Goal: Information Seeking & Learning: Learn about a topic

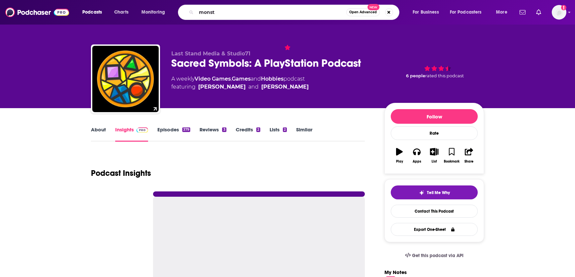
type input "monste"
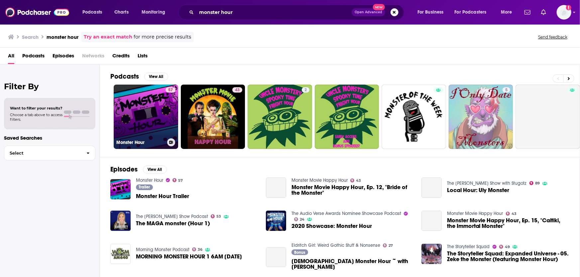
click at [145, 113] on link "57 Monster Hour" at bounding box center [146, 117] width 64 height 64
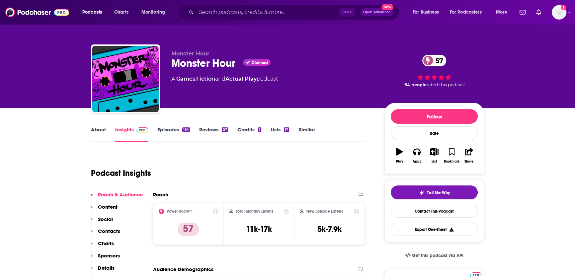
click at [93, 133] on link "About" at bounding box center [98, 134] width 15 height 15
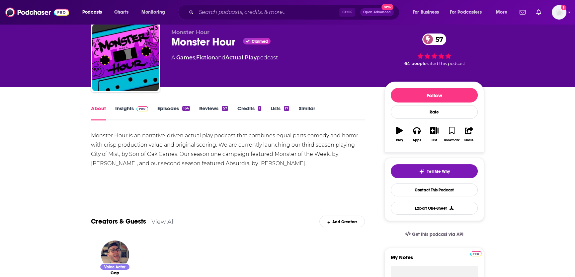
scroll to position [22, 0]
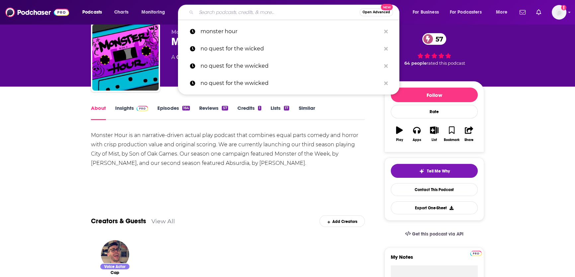
click at [306, 8] on input "Search podcasts, credits, & more..." at bounding box center [277, 12] width 163 height 11
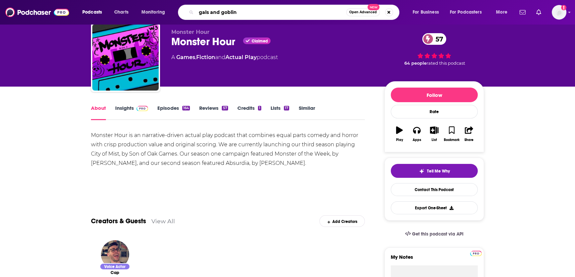
type input "gals and goblins"
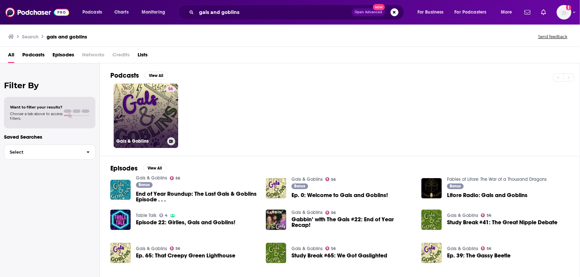
click at [161, 114] on link "56 Gals & Goblins" at bounding box center [146, 116] width 64 height 64
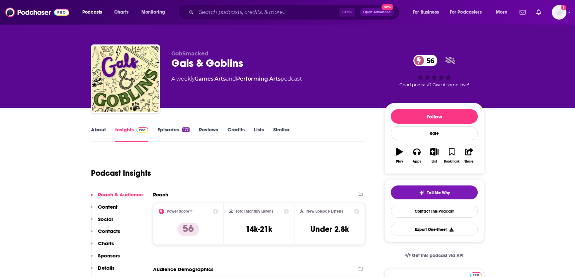
click at [103, 130] on link "About" at bounding box center [98, 134] width 15 height 15
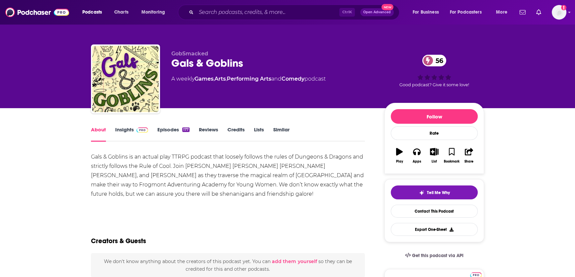
scroll to position [30, 0]
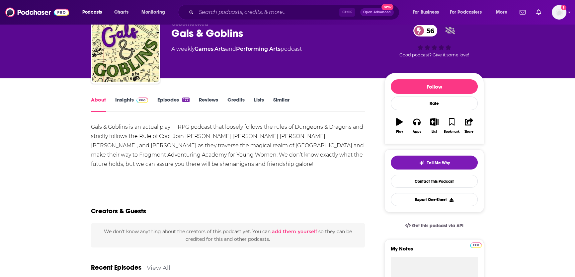
click at [129, 98] on link "Insights" at bounding box center [131, 104] width 33 height 15
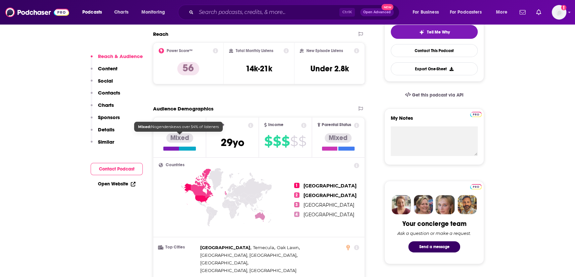
scroll to position [274, 0]
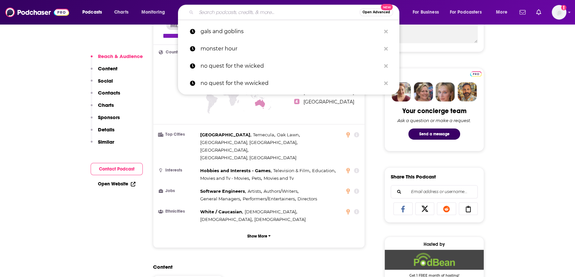
click at [290, 14] on input "Search podcasts, credits, & more..." at bounding box center [277, 12] width 163 height 11
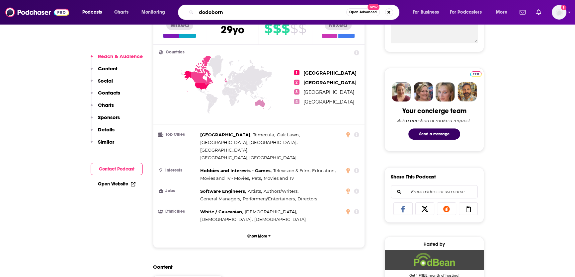
type input "dodoborne"
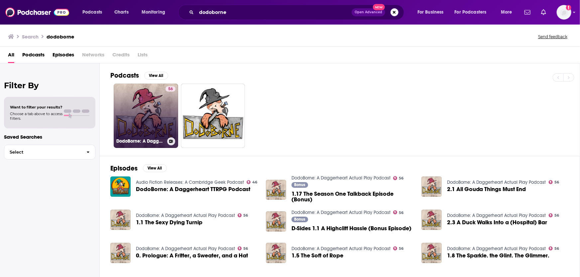
click at [157, 98] on link "56 DodoBorne: A Daggerheart Actual Play Podcast" at bounding box center [146, 116] width 64 height 64
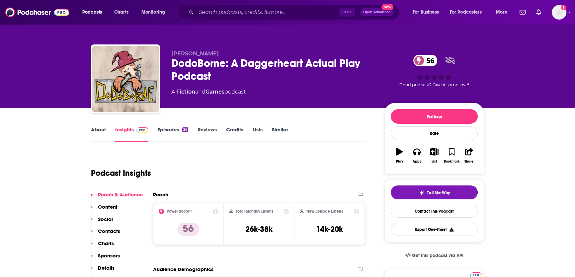
click at [97, 130] on link "About" at bounding box center [98, 134] width 15 height 15
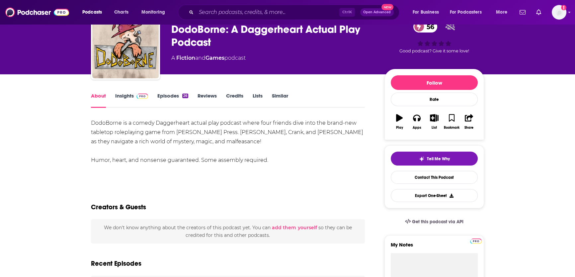
scroll to position [41, 0]
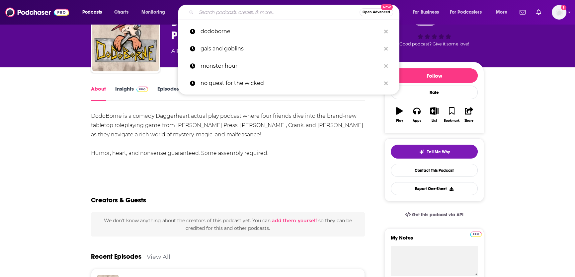
click at [284, 12] on input "Search podcasts, credits, & more..." at bounding box center [277, 12] width 163 height 11
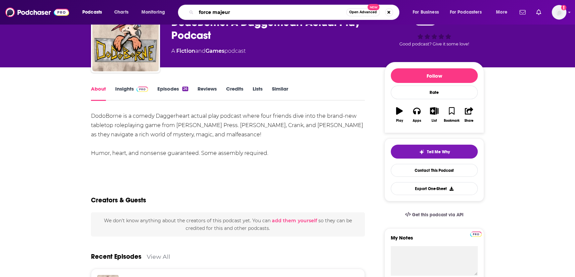
type input "force majeure"
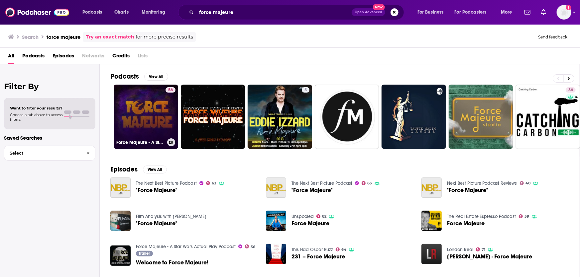
click at [158, 118] on link "56 Force Majeure - A Star Wars Actual Play Podcast" at bounding box center [146, 117] width 64 height 64
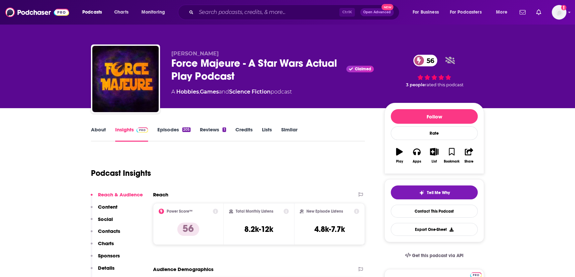
click at [103, 133] on link "About" at bounding box center [98, 134] width 15 height 15
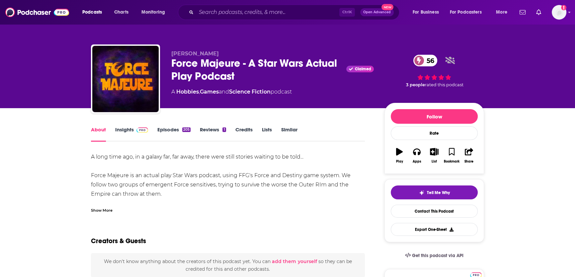
click at [126, 130] on link "Insights" at bounding box center [131, 134] width 33 height 15
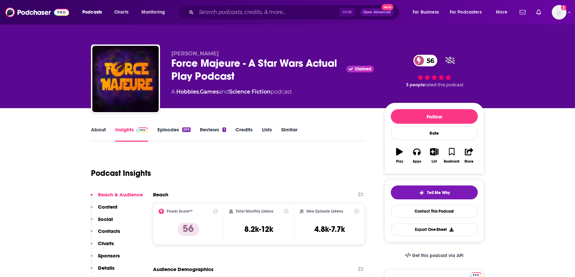
click at [95, 131] on link "About" at bounding box center [98, 134] width 15 height 15
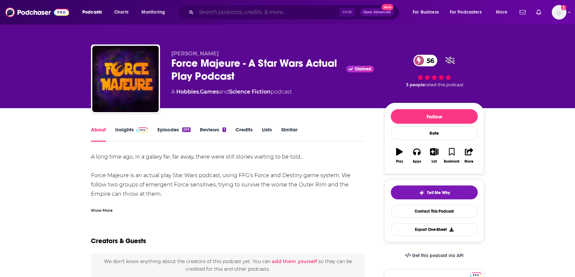
click at [269, 12] on input "Search podcasts, credits, & more..." at bounding box center [267, 12] width 143 height 11
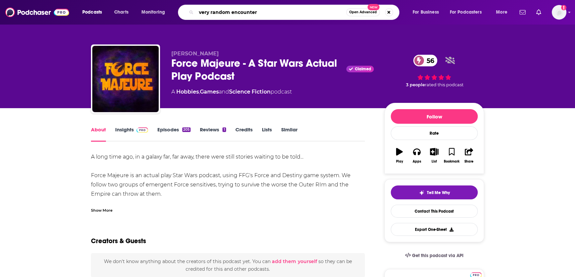
type input "very random encounters"
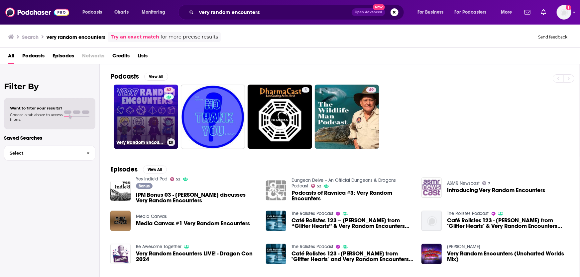
click at [140, 107] on link "62 Very Random Encounters: Chaotic Improv Actual Play" at bounding box center [146, 117] width 64 height 64
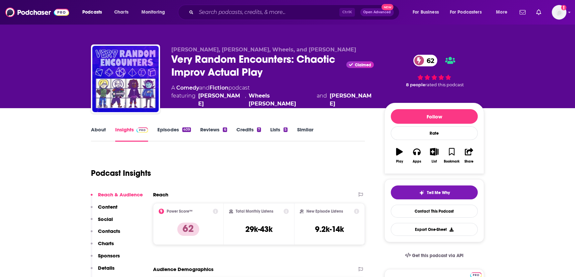
click at [104, 129] on link "About" at bounding box center [98, 134] width 15 height 15
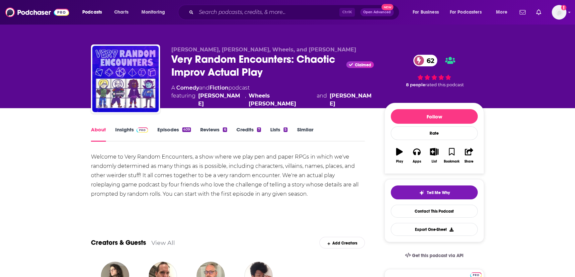
click at [127, 130] on link "Insights" at bounding box center [131, 134] width 33 height 15
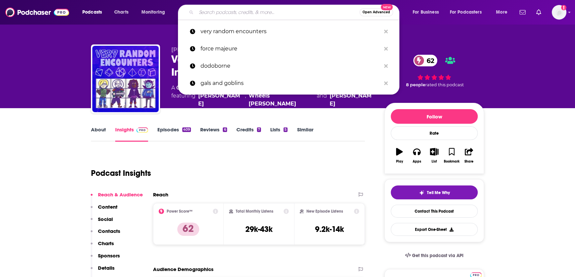
click at [295, 13] on input "Search podcasts, credits, & more..." at bounding box center [277, 12] width 163 height 11
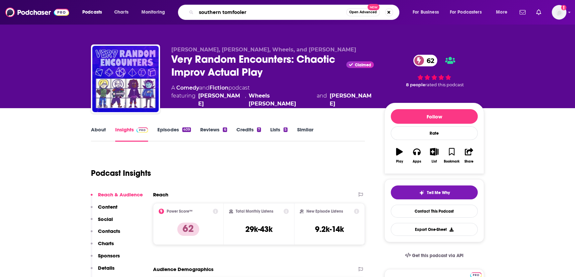
type input "southern tomfoolery"
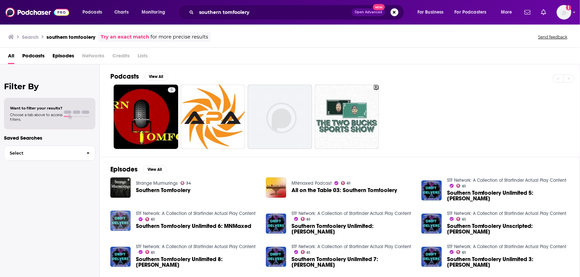
click at [121, 219] on img "Southern Tomfoolery Unlimited 6: MNMaxed" at bounding box center [120, 221] width 20 height 20
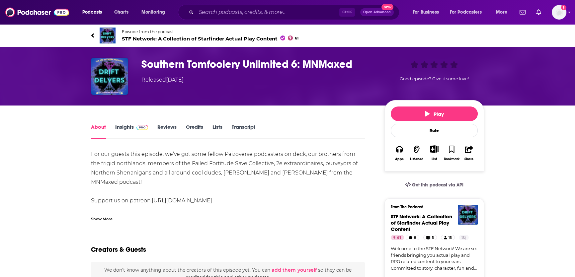
click at [104, 40] on img at bounding box center [108, 36] width 16 height 16
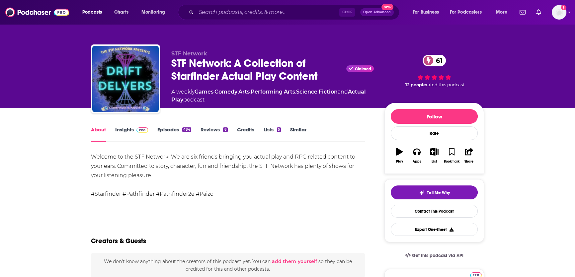
click at [126, 127] on link "Insights" at bounding box center [131, 134] width 33 height 15
